Goal: Complete application form: Complete application form

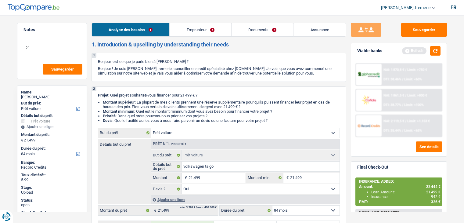
select select "car"
select select "84"
select select "car"
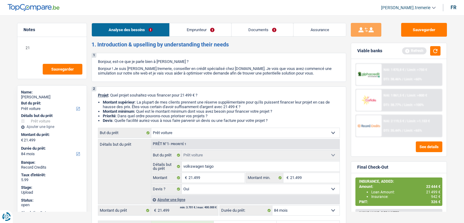
select select "yes"
select select "84"
select select "privateEmployee"
select select "netSalary"
select select "familyAllowances"
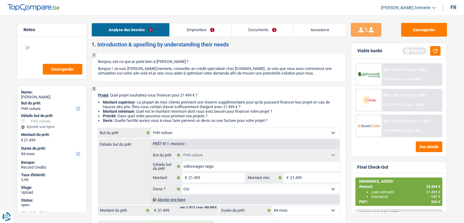
select select "mealVouchers"
select select "ownerWithMortgage"
select select "mortgage"
select select "300"
select select "car"
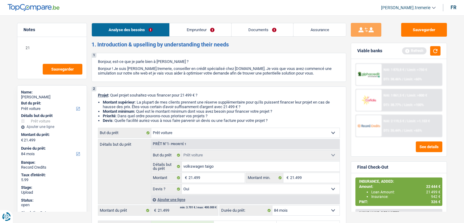
select select "car"
select select "yes"
select select "84"
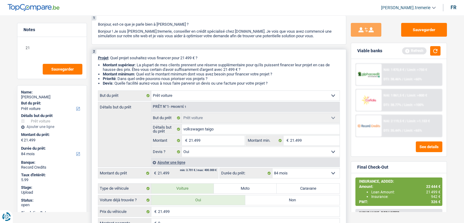
click at [179, 162] on div "Ajouter une ligne" at bounding box center [245, 162] width 189 height 9
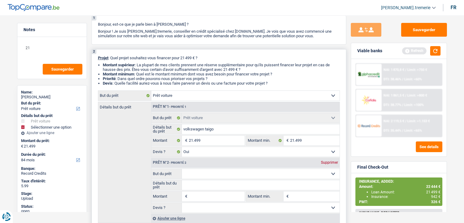
click at [204, 170] on select "Confort maison: meubles, textile, peinture, électroménager, outillage non-profe…" at bounding box center [261, 174] width 158 height 10
select select "insurance"
click at [182, 169] on select "Confort maison: meubles, textile, peinture, électroménager, outillage non-profe…" at bounding box center [261, 174] width 158 height 10
select select "insurance"
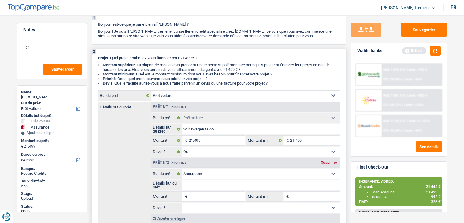
click at [195, 195] on input "Montant" at bounding box center [217, 196] width 56 height 10
type input "1"
type input "19"
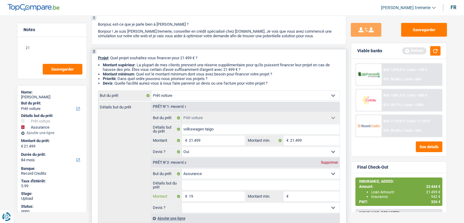
type input "199"
type input "1.997"
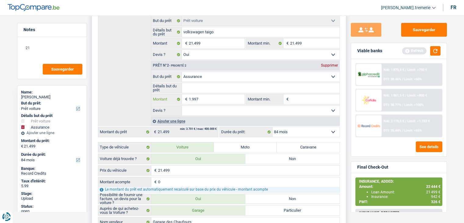
scroll to position [137, 0]
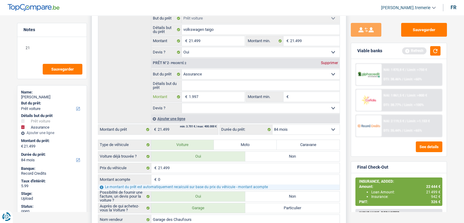
type input "1.997"
type input "23.496"
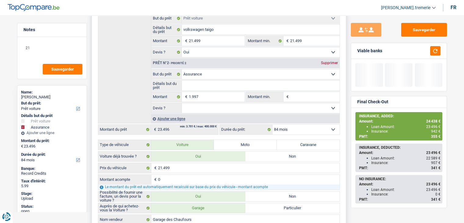
click at [269, 131] on label "Durée du prêt:" at bounding box center [246, 130] width 53 height 10
click at [83, 157] on select "12 mois 18 mois 24 mois 30 mois 36 mois 42 mois 48 mois 60 mois 72 mois 84 mois…" at bounding box center [52, 160] width 62 height 6
click at [192, 95] on input "1.997" at bounding box center [217, 97] width 56 height 10
type input "997"
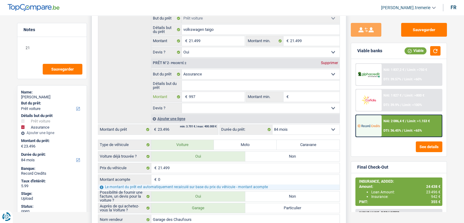
type input "997"
type input "22.496"
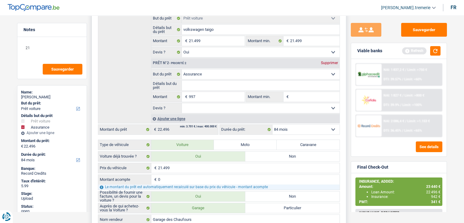
click at [222, 107] on select "Oui Non Non répondu Sélectionner une option" at bounding box center [261, 108] width 158 height 10
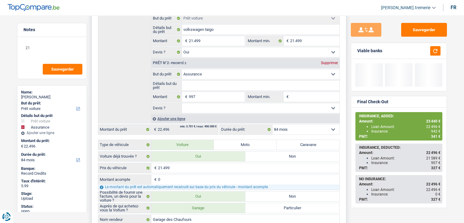
click at [222, 107] on select "Oui Non Non répondu Sélectionner une option" at bounding box center [261, 108] width 158 height 10
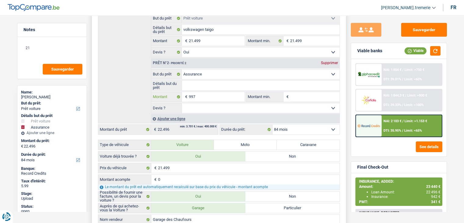
click at [192, 95] on input "997" at bounding box center [217, 97] width 56 height 10
type input "97"
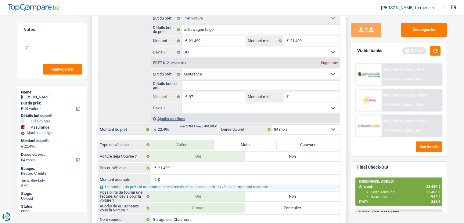
type input "957"
type input "22.456"
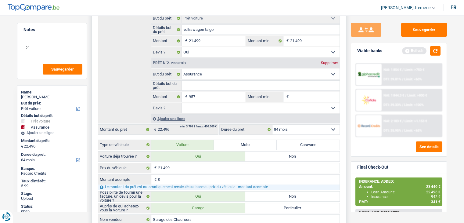
type input "22.456"
click at [205, 107] on select "Oui Non Non répondu Sélectionner une option" at bounding box center [261, 108] width 158 height 10
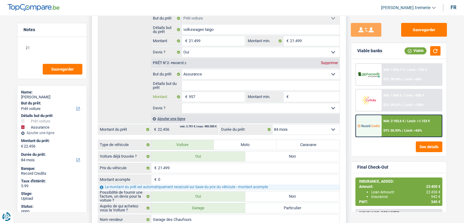
click at [193, 94] on input "957" at bounding box center [217, 97] width 56 height 10
type input "97"
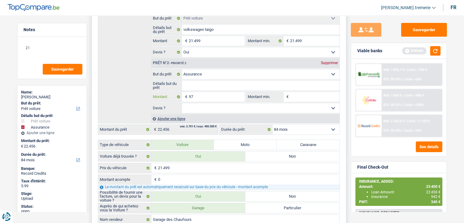
type input "947"
type input "22.446"
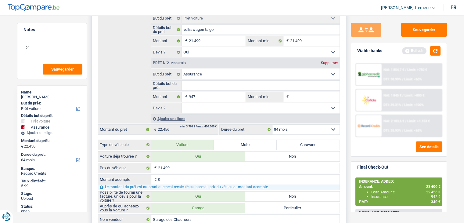
type input "22.446"
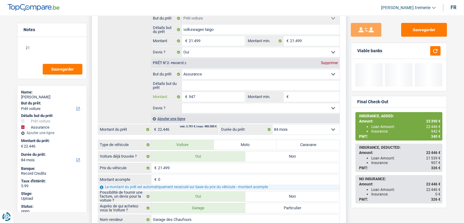
click at [201, 95] on input "947" at bounding box center [217, 97] width 56 height 10
type input "94"
type input "943"
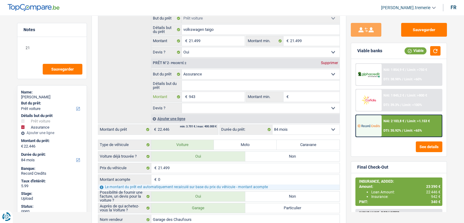
type input "943"
type input "22.442"
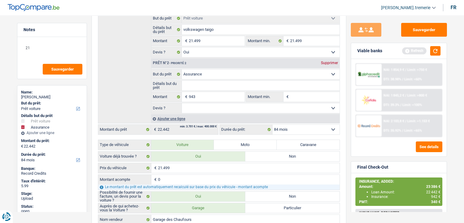
click at [450, 90] on div "Sauvegarder Viable banks Refresh NAI: 1 854,9 € / Limit: >750 € DTI: 38.98% / L…" at bounding box center [398, 117] width 105 height 189
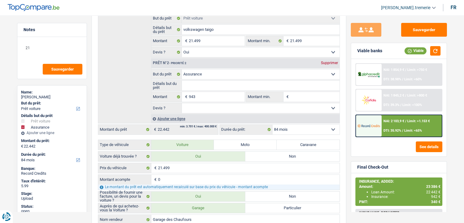
click at [413, 128] on span "Limit: <65%" at bounding box center [413, 130] width 18 height 4
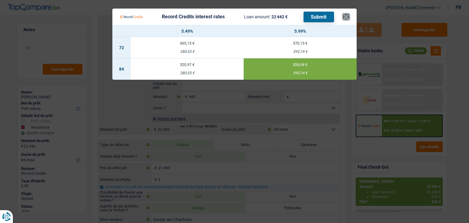
click at [346, 15] on button "×" at bounding box center [346, 17] width 6 height 6
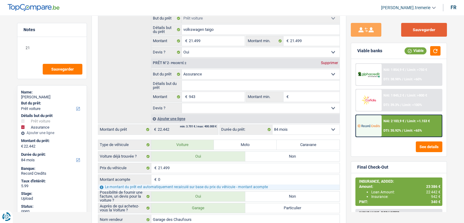
click at [427, 29] on button "Sauvegarder" at bounding box center [424, 30] width 46 height 14
